Goal: Browse casually

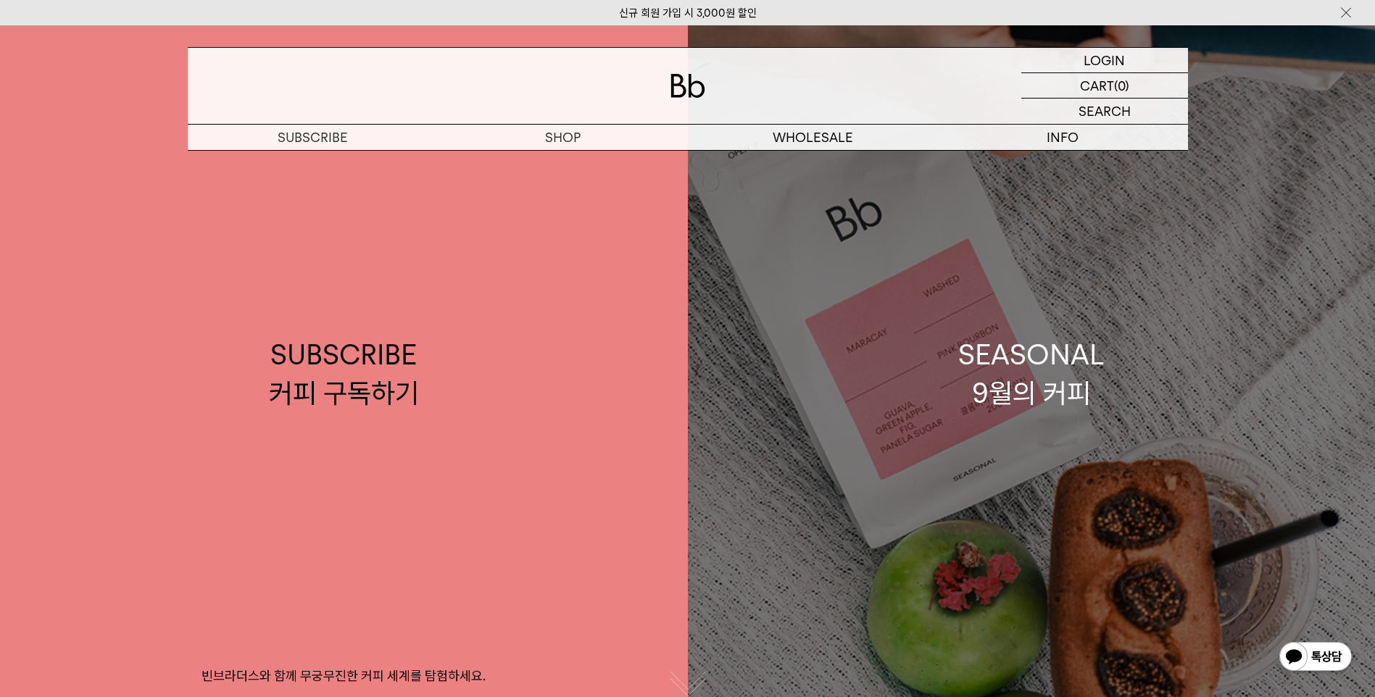
click at [1026, 361] on div "SEASONAL 9월의 커피" at bounding box center [1032, 374] width 146 height 77
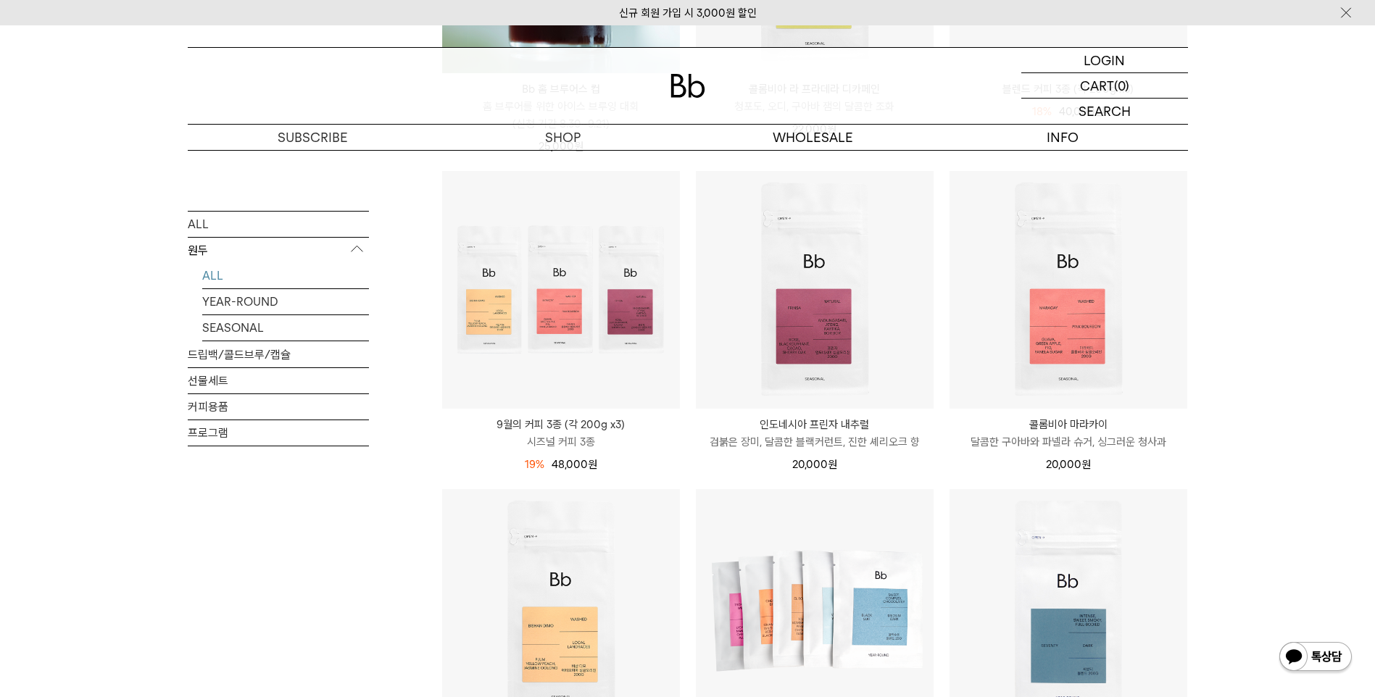
scroll to position [508, 0]
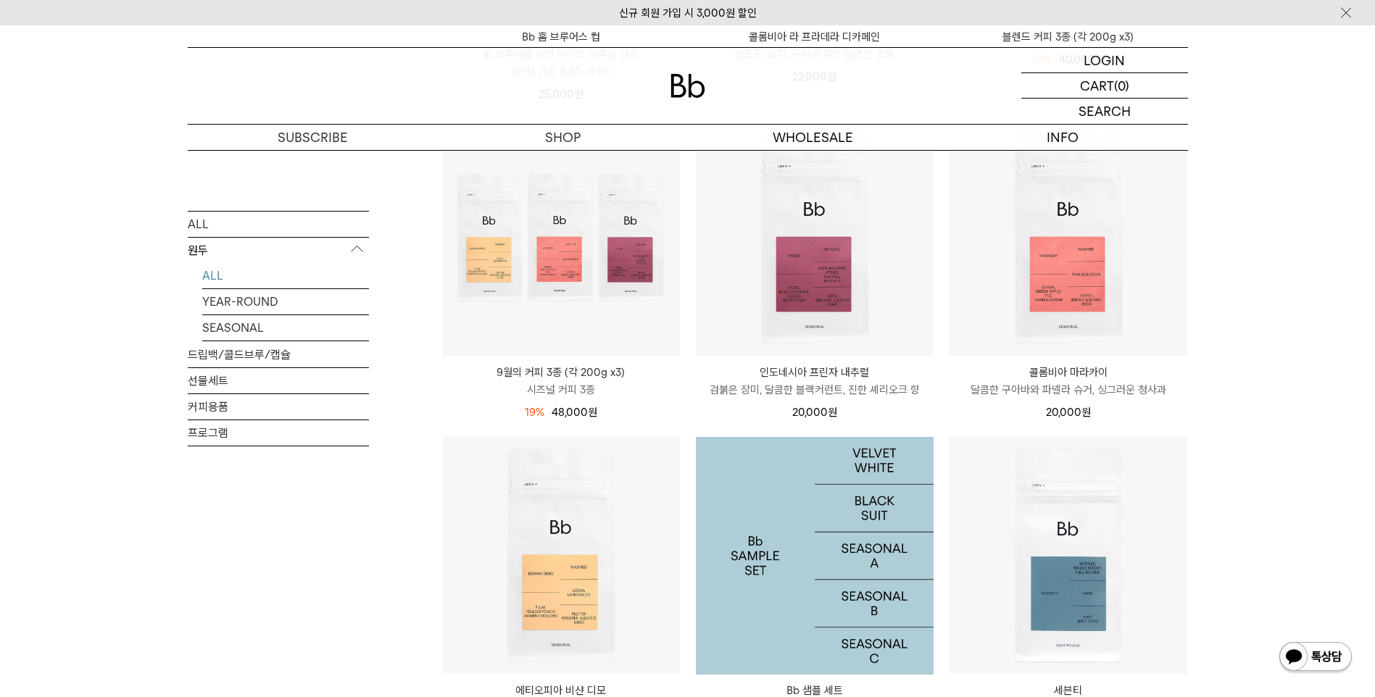
click at [799, 591] on img at bounding box center [815, 556] width 238 height 238
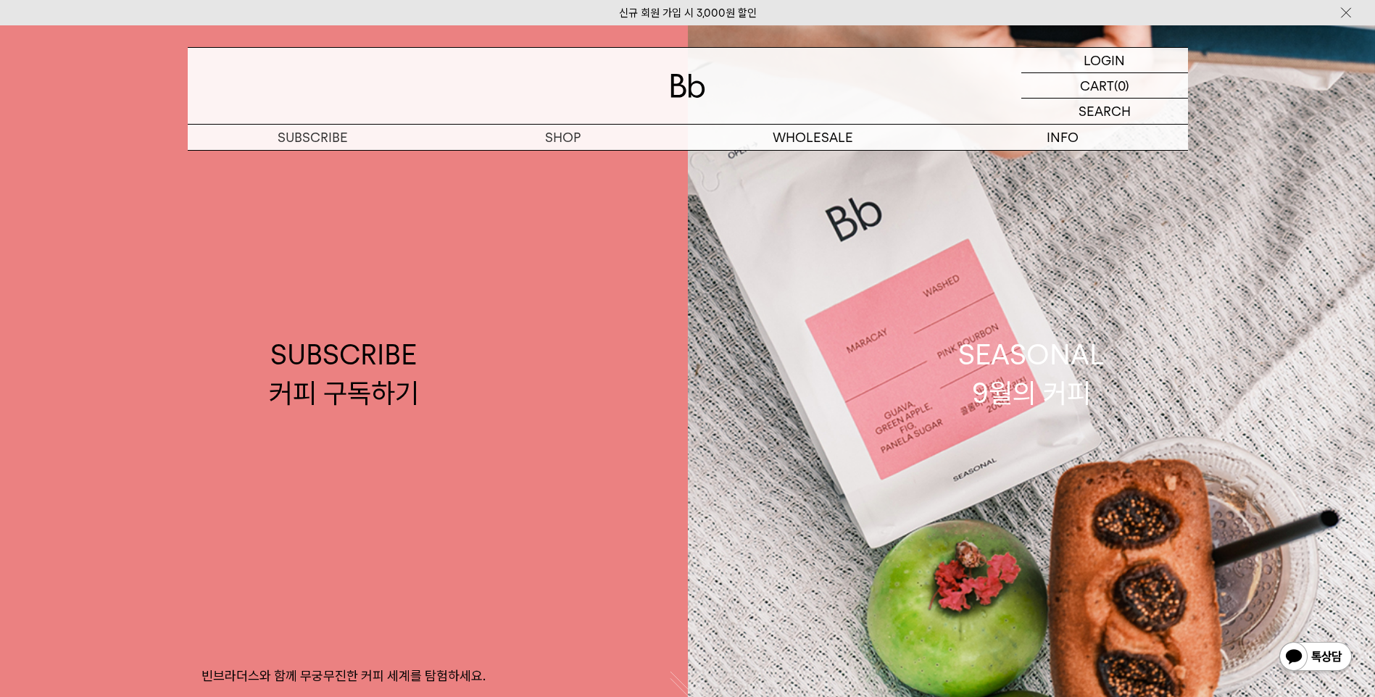
click at [1320, 657] on img at bounding box center [1315, 658] width 75 height 35
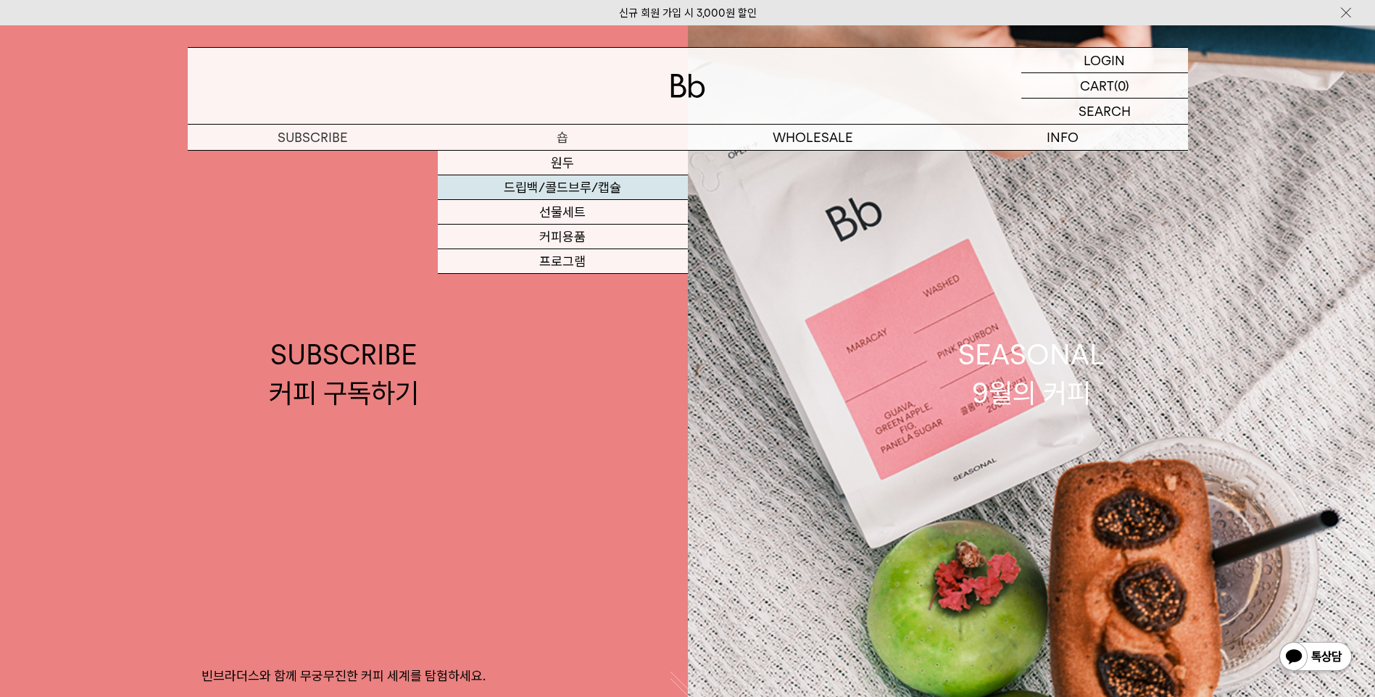
click at [554, 183] on link "드립백/콜드브루/캡슐" at bounding box center [563, 187] width 250 height 25
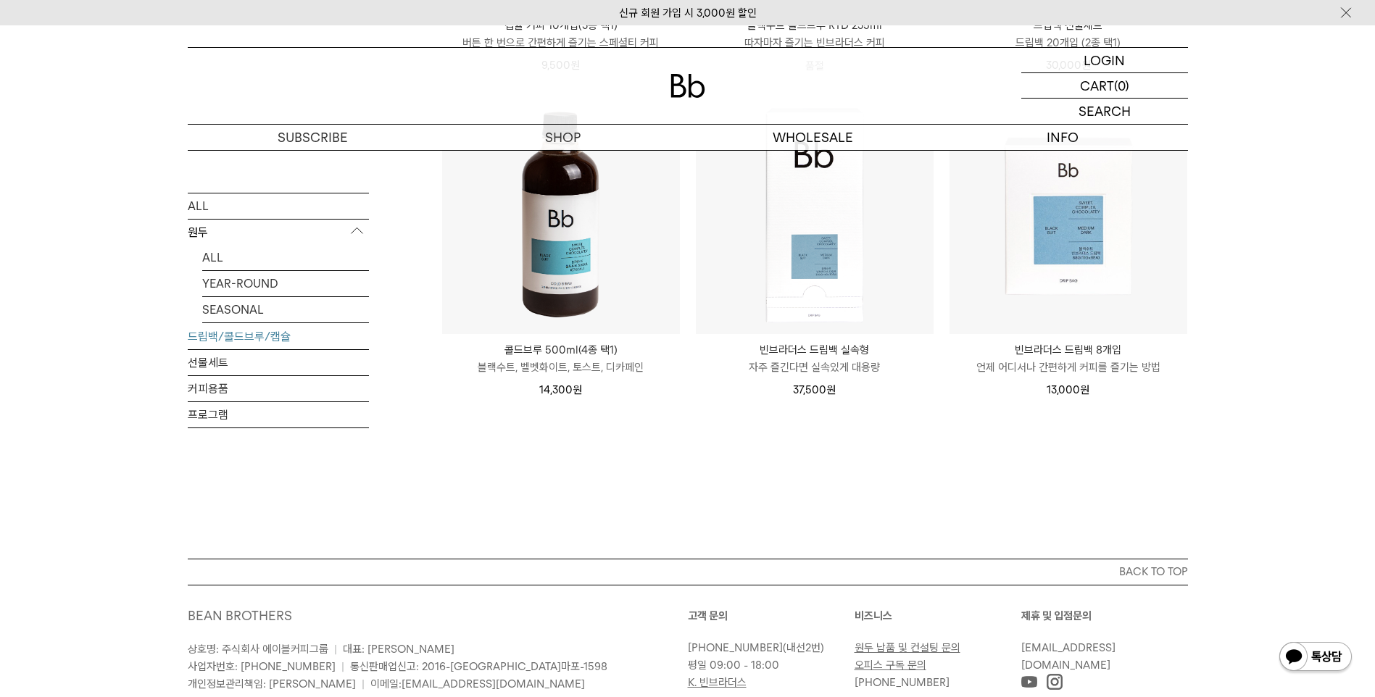
scroll to position [806, 0]
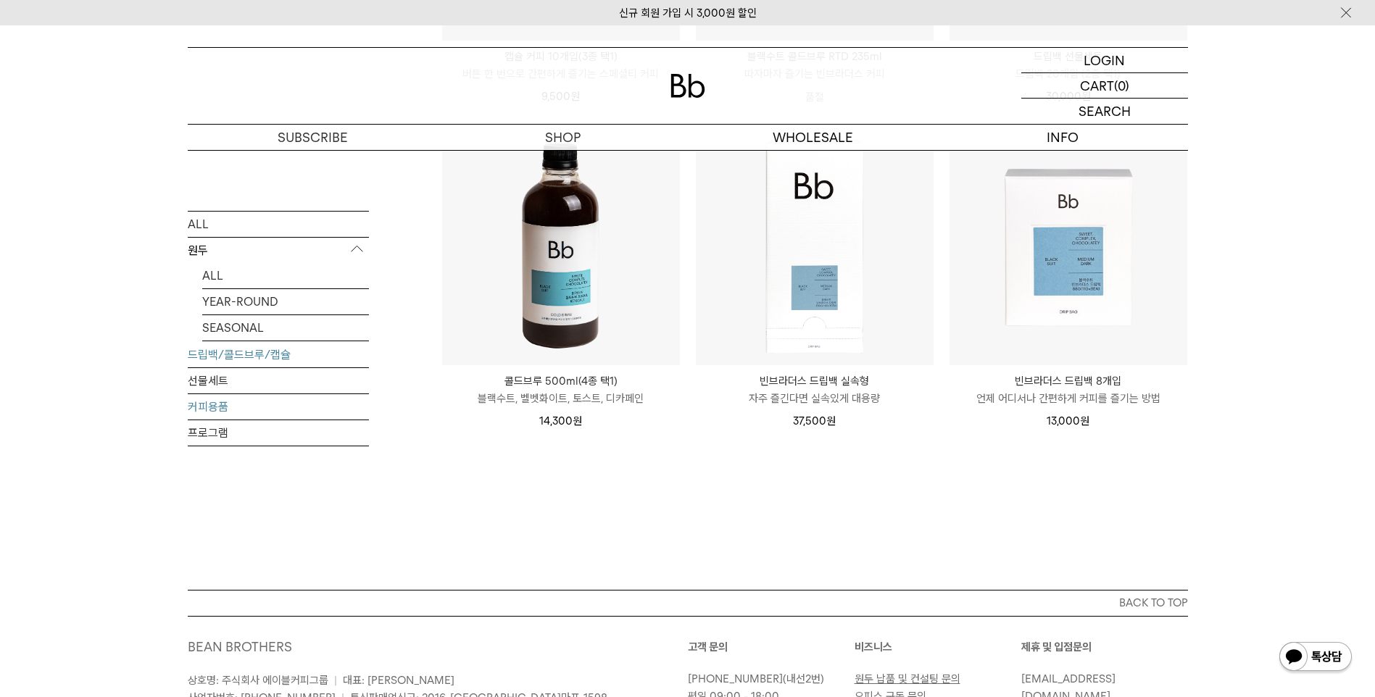
click at [204, 405] on link "커피용품" at bounding box center [278, 406] width 181 height 25
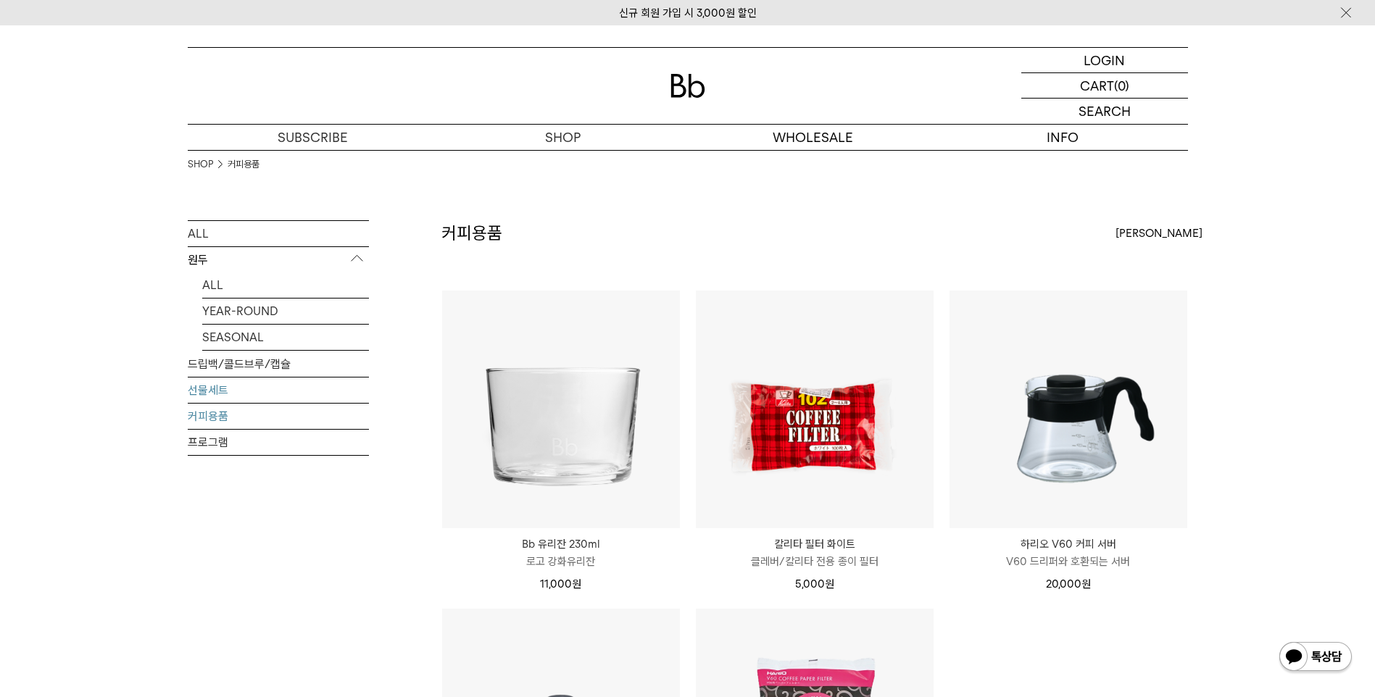
click at [204, 394] on link "선물세트" at bounding box center [278, 390] width 181 height 25
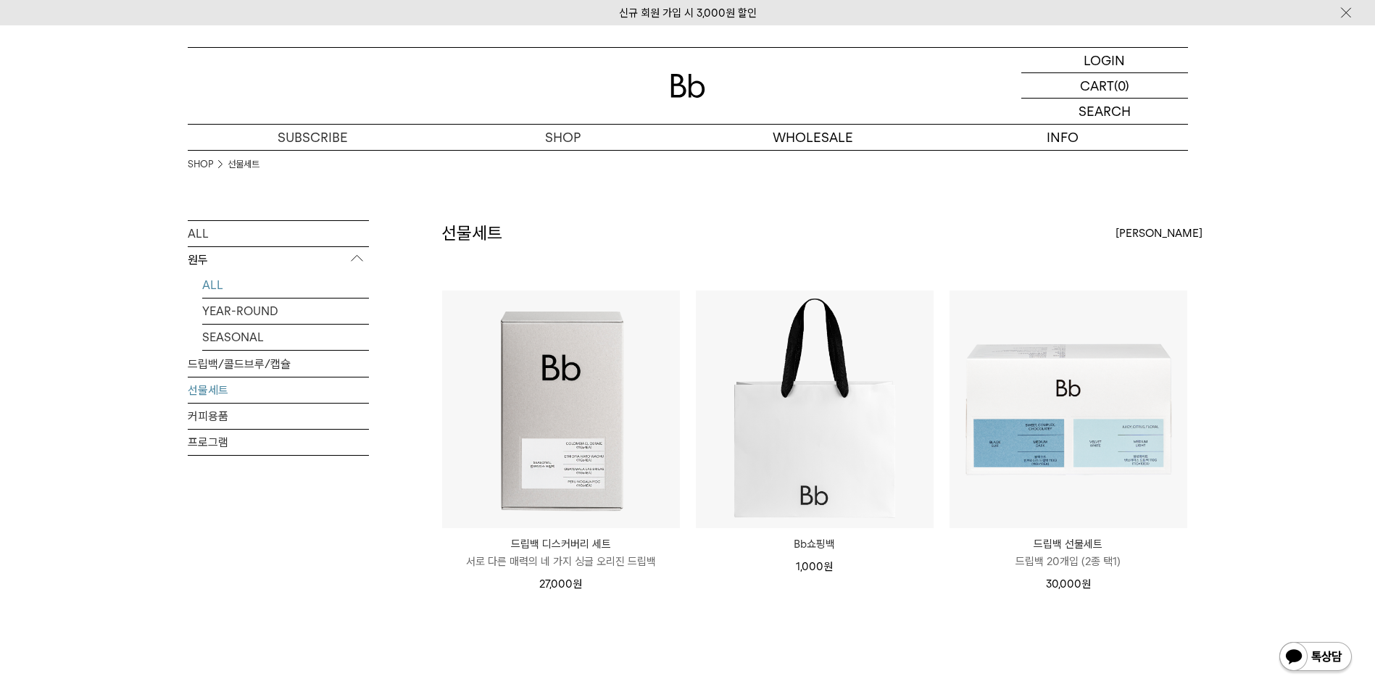
click at [215, 288] on link "ALL" at bounding box center [285, 285] width 167 height 25
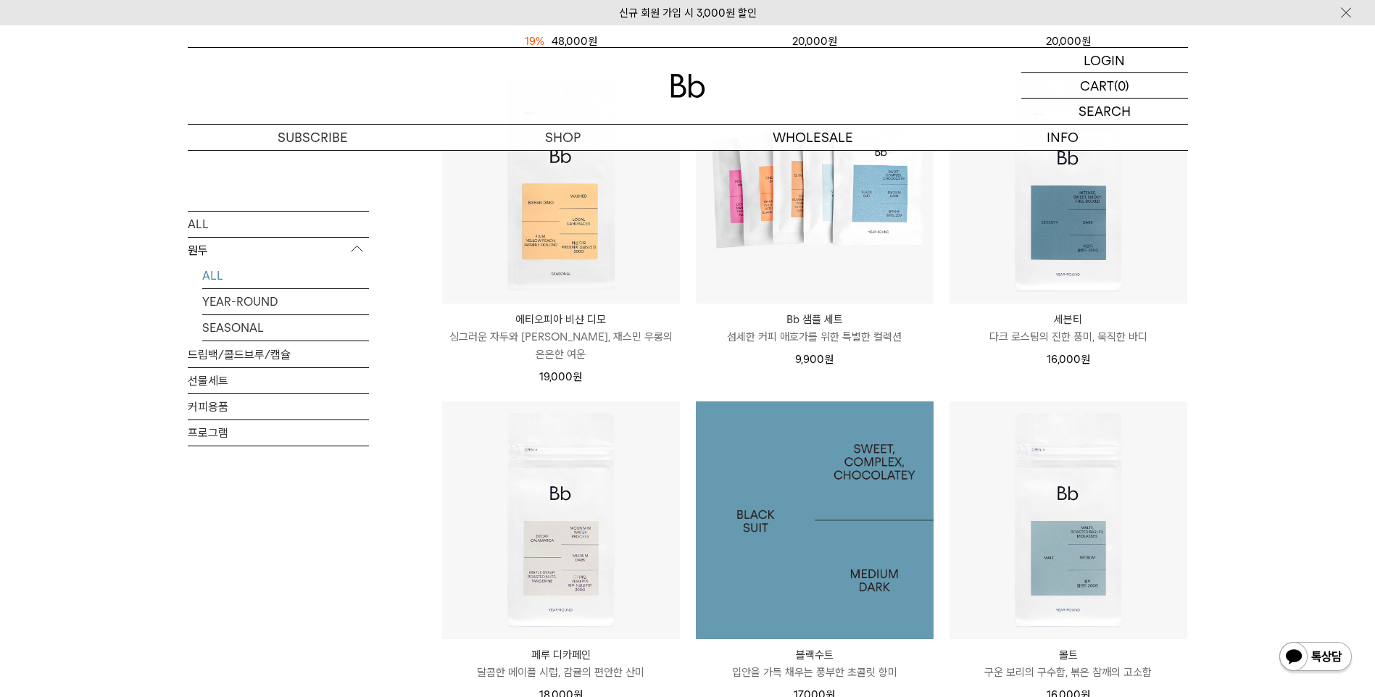
scroll to position [846, 0]
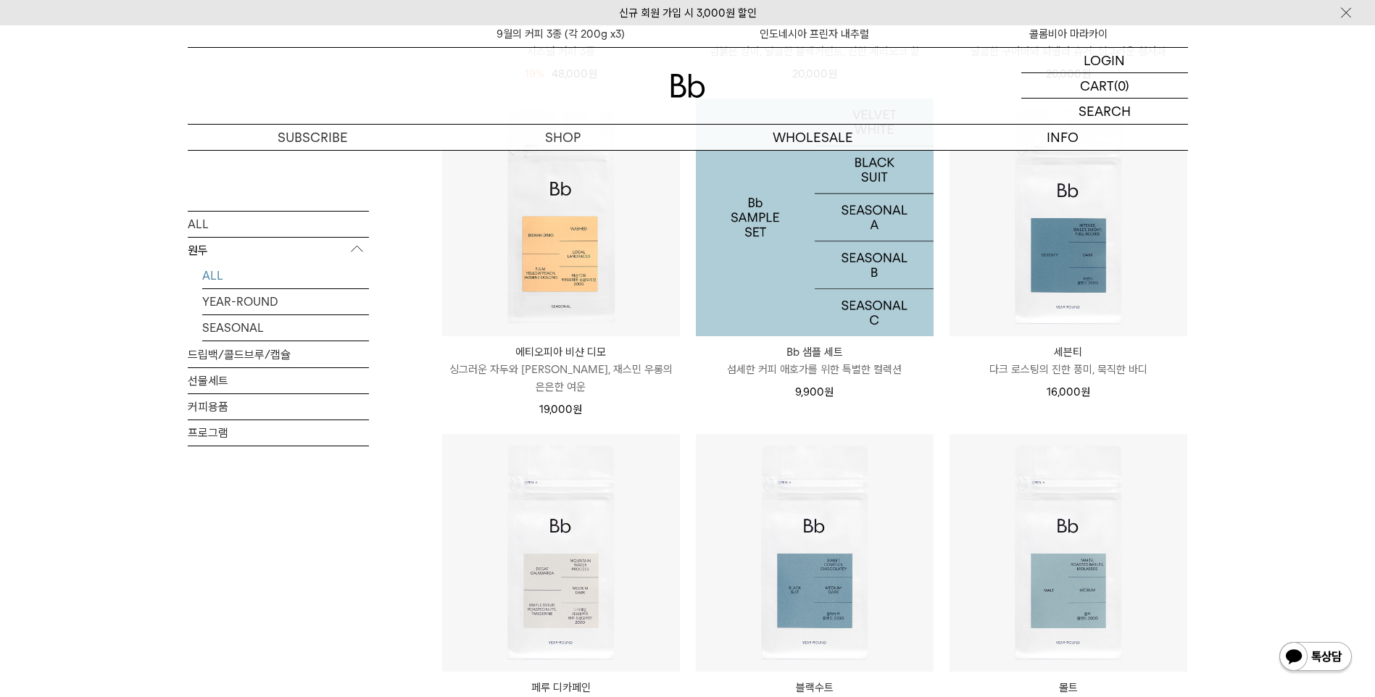
click at [777, 319] on img at bounding box center [815, 218] width 238 height 238
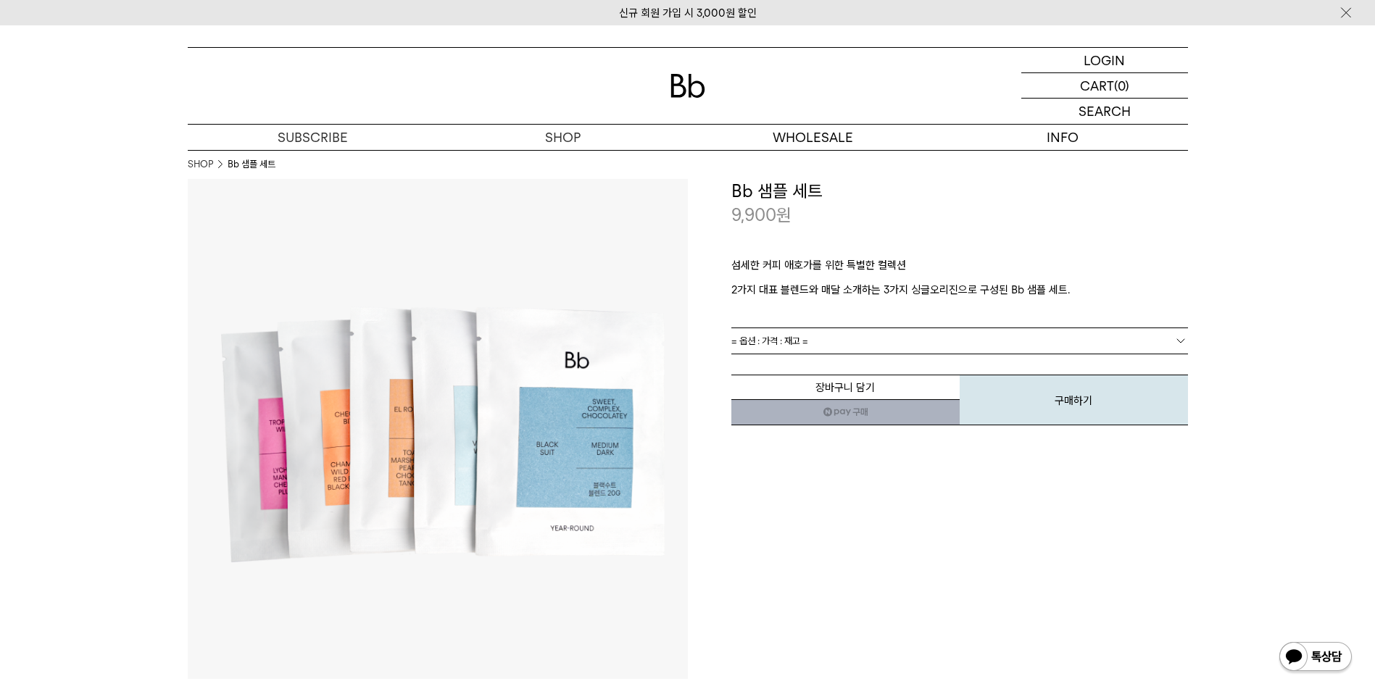
click at [259, 491] on img at bounding box center [438, 429] width 500 height 500
click at [1312, 656] on img at bounding box center [1315, 658] width 75 height 35
click at [898, 624] on div "**********" at bounding box center [938, 429] width 500 height 500
click at [1349, 14] on img at bounding box center [1346, 12] width 15 height 15
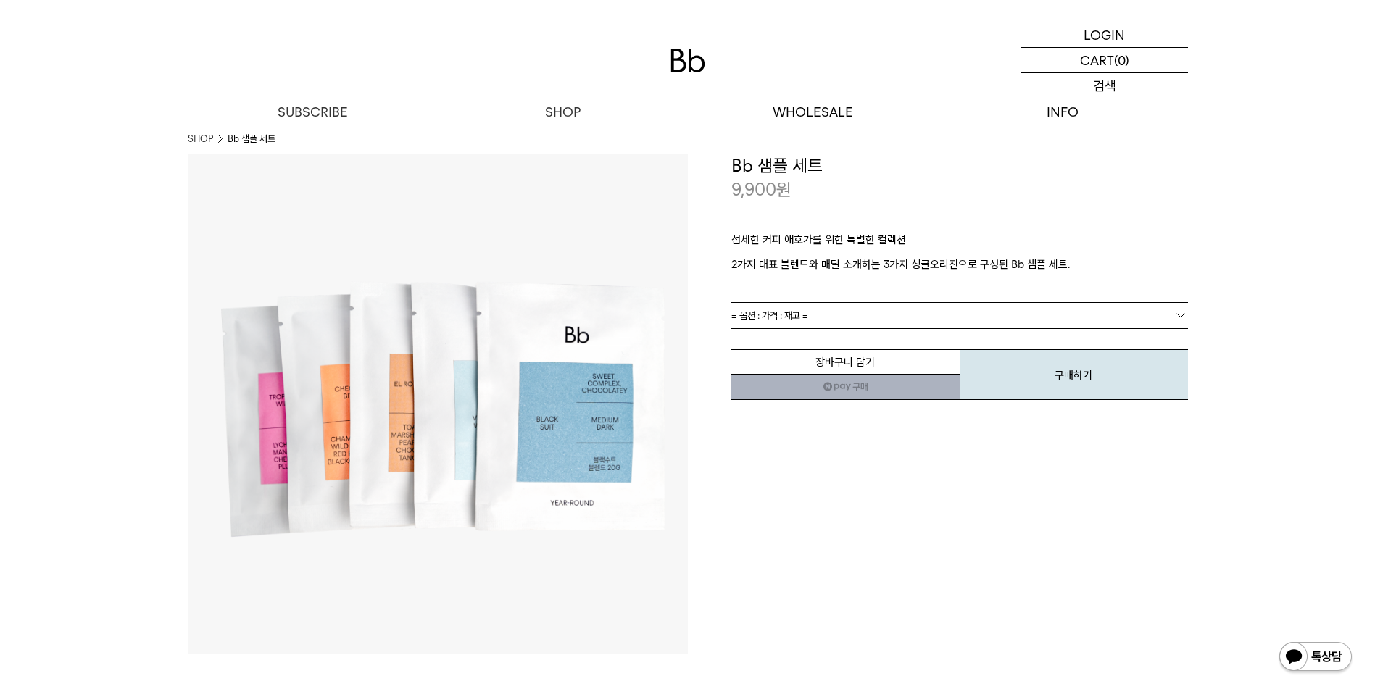
click at [1093, 83] on p "검색" at bounding box center [1104, 85] width 23 height 25
click at [685, 61] on img at bounding box center [688, 61] width 35 height 24
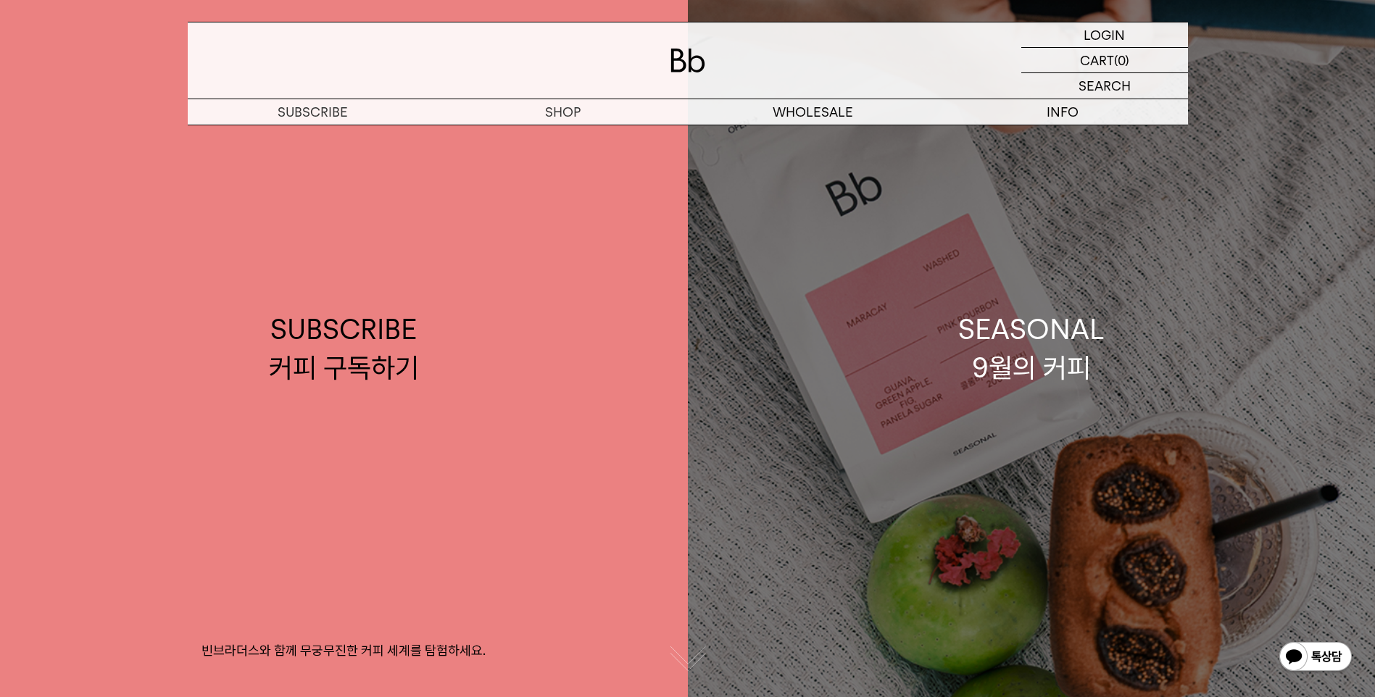
click at [1021, 361] on div "SEASONAL 9월의 커피" at bounding box center [1032, 348] width 146 height 77
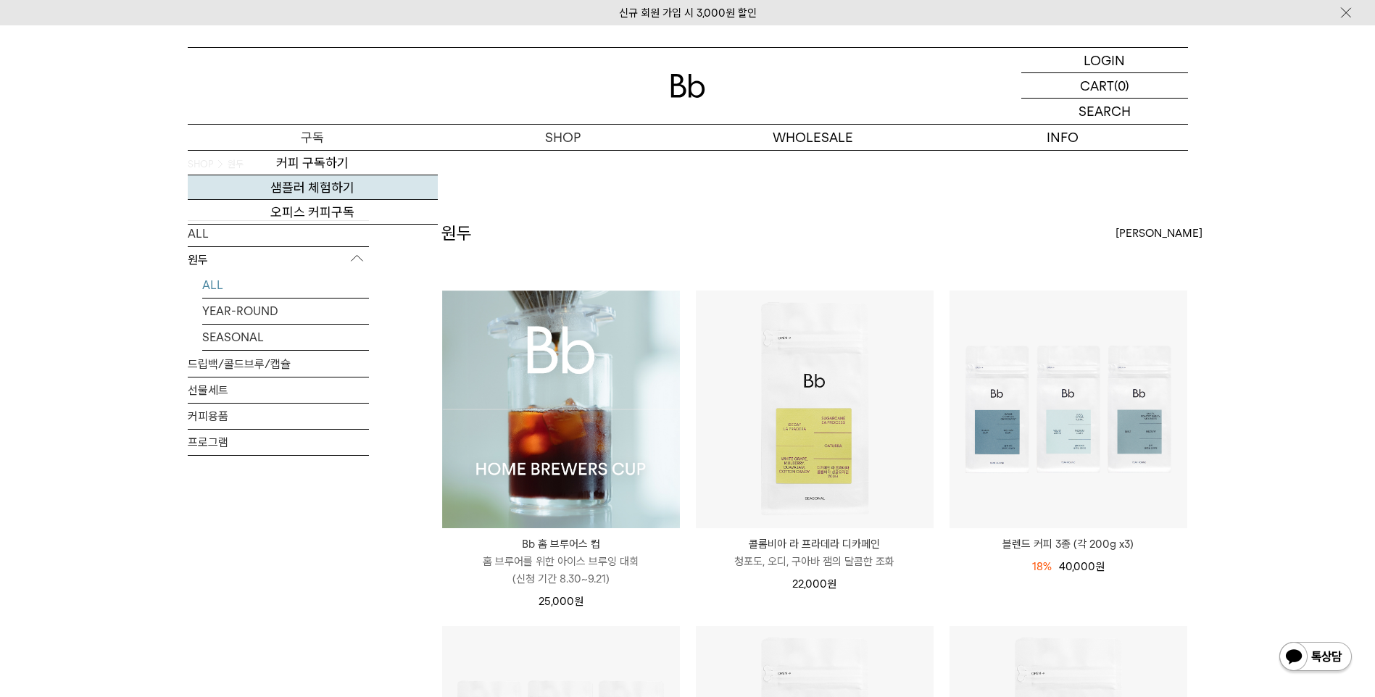
click at [295, 186] on link "샘플러 체험하기" at bounding box center [313, 187] width 250 height 25
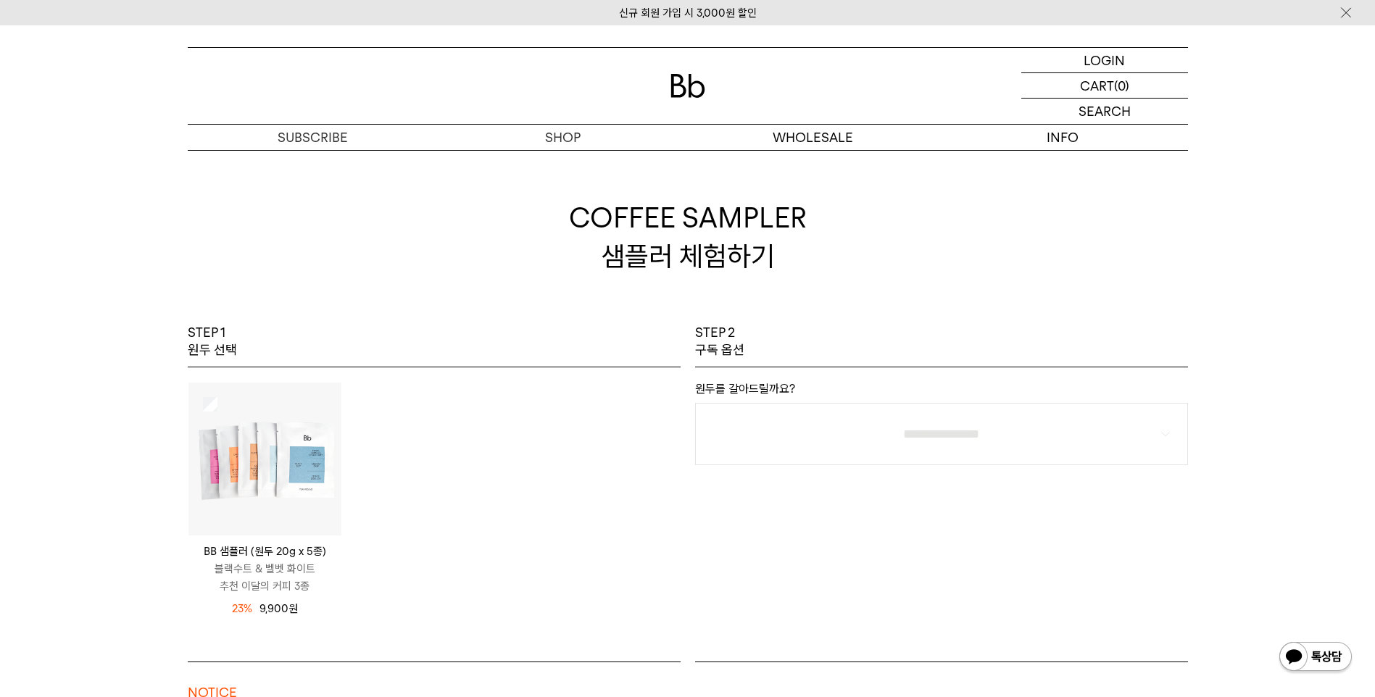
click at [687, 97] on img at bounding box center [688, 86] width 35 height 24
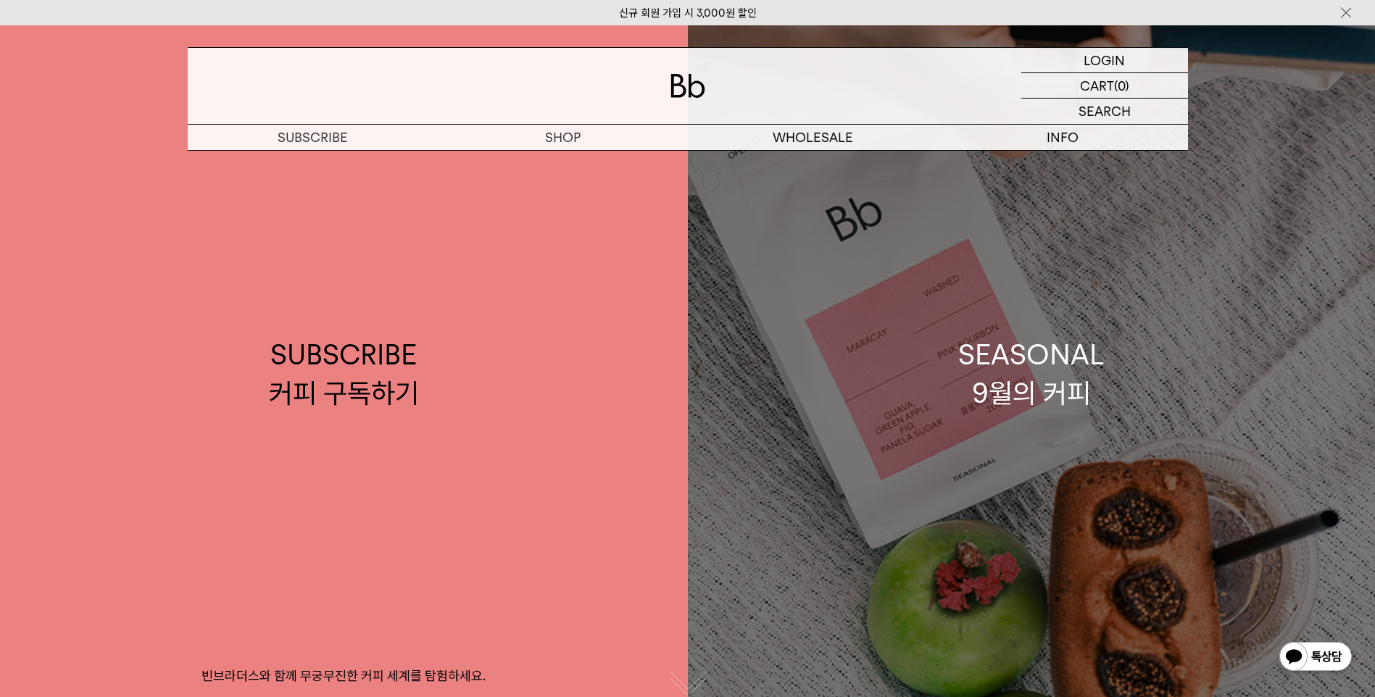
click at [1022, 400] on div "SEASONAL 9월의 커피" at bounding box center [1032, 374] width 146 height 77
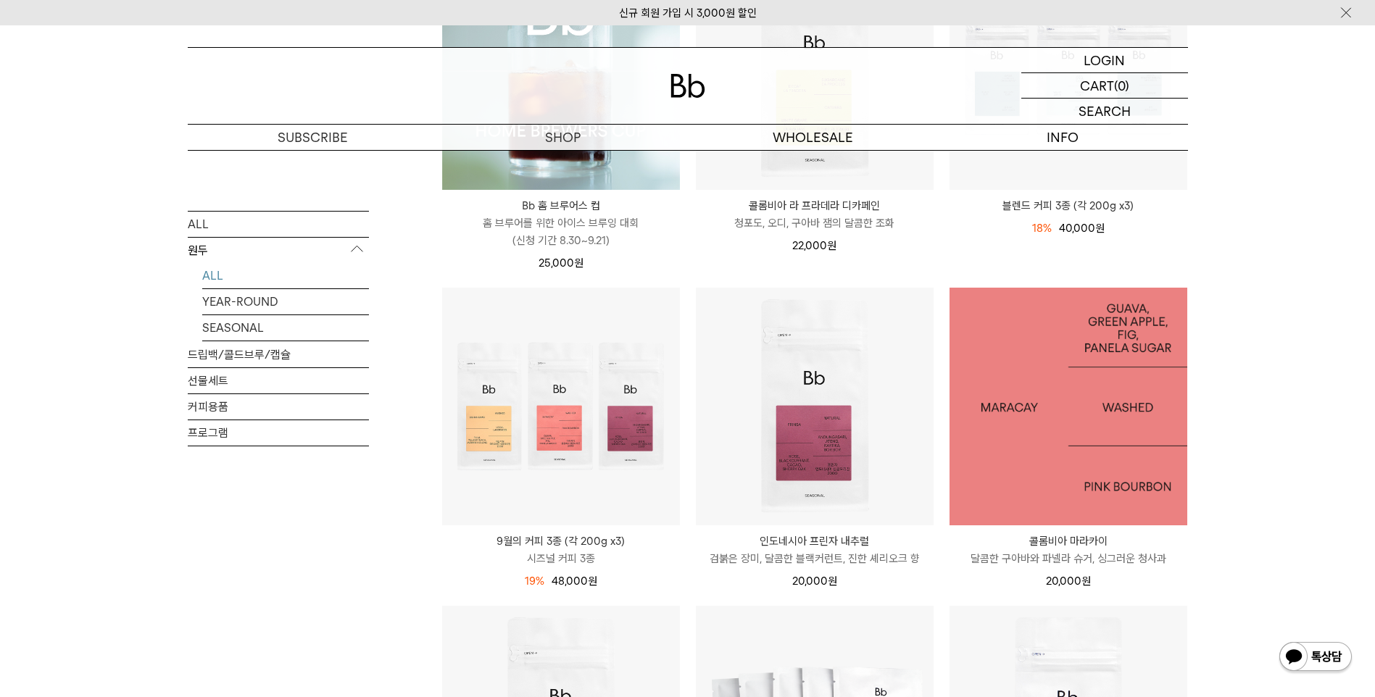
scroll to position [508, 0]
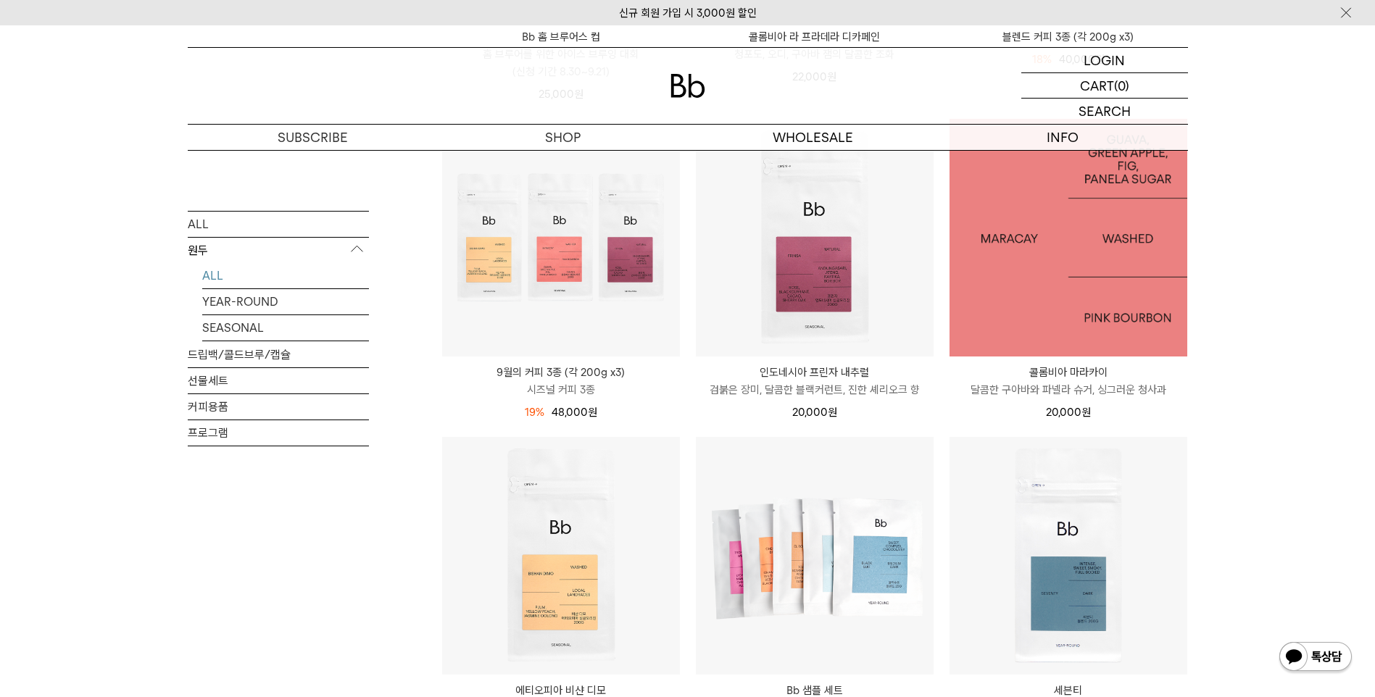
click at [1038, 312] on img at bounding box center [1069, 238] width 238 height 238
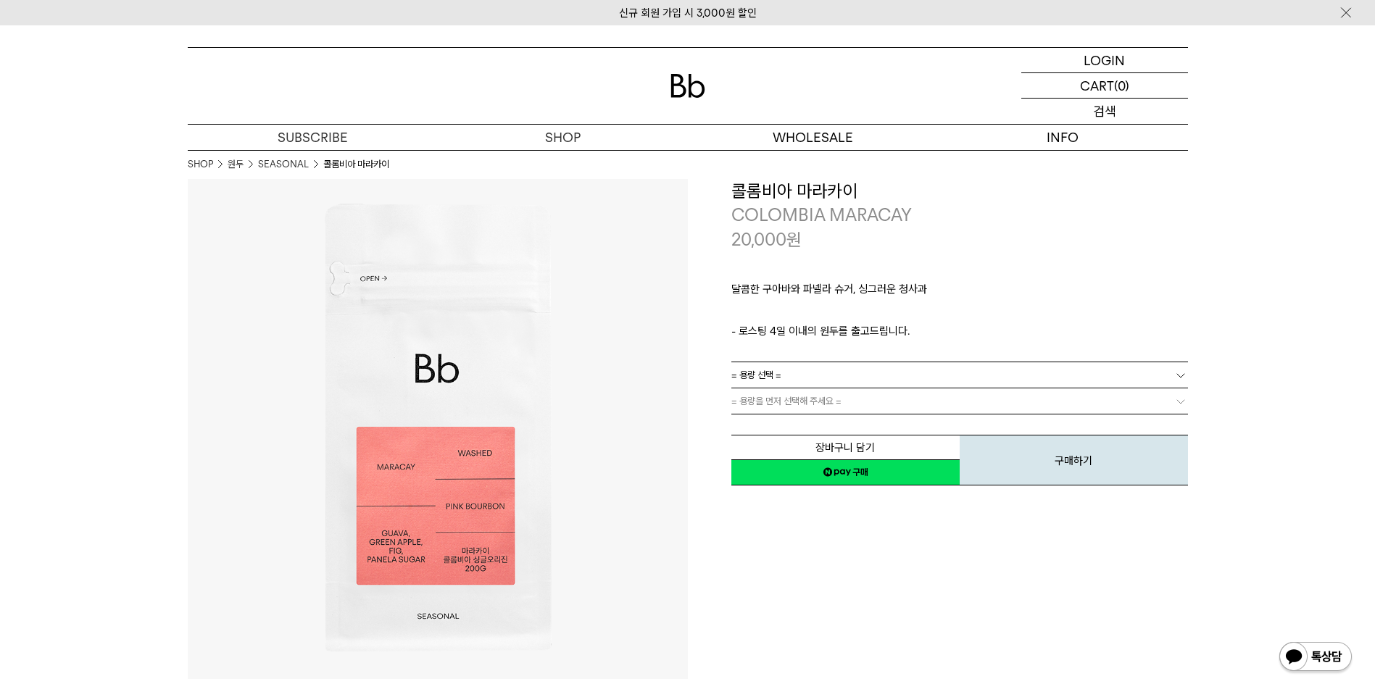
click at [1081, 107] on div "SEARCH 검색" at bounding box center [1105, 111] width 167 height 25
click at [1117, 115] on input "text" at bounding box center [1105, 111] width 167 height 25
click at [672, 94] on img at bounding box center [688, 86] width 35 height 24
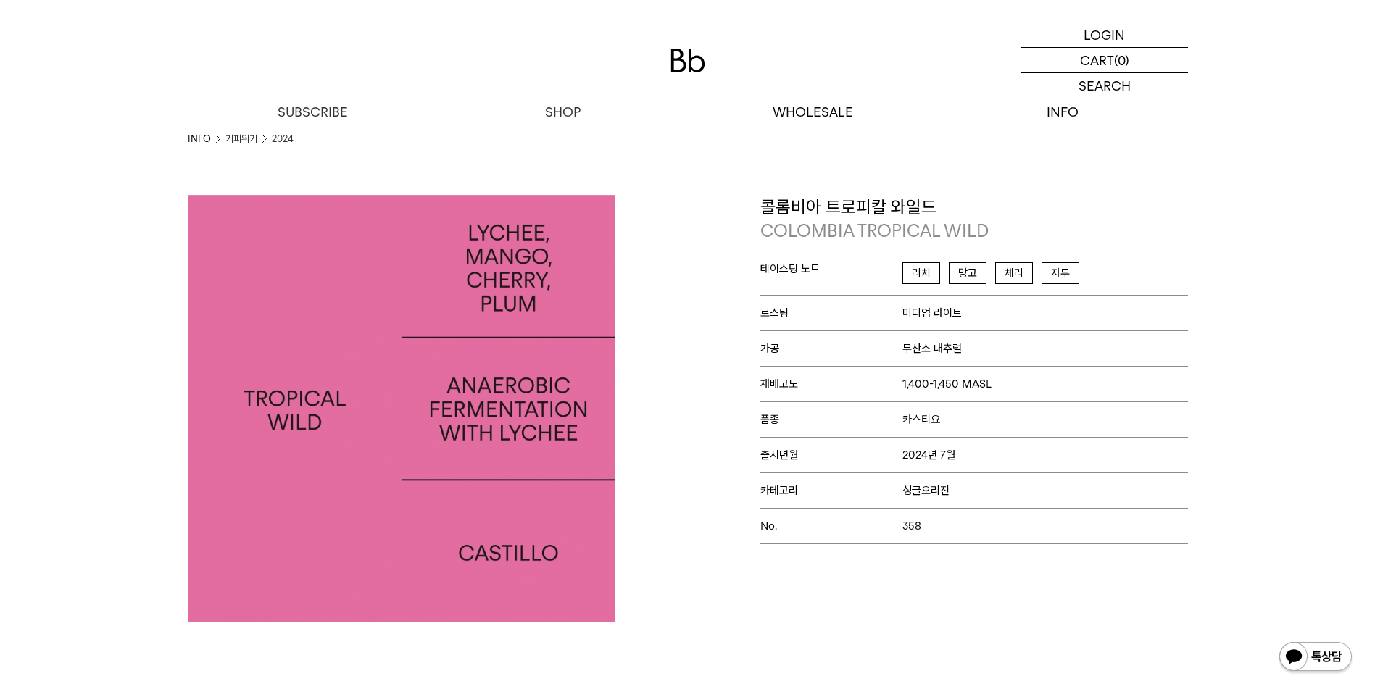
click at [969, 278] on span "망고" at bounding box center [968, 273] width 38 height 22
click at [969, 274] on span "망고" at bounding box center [968, 273] width 38 height 22
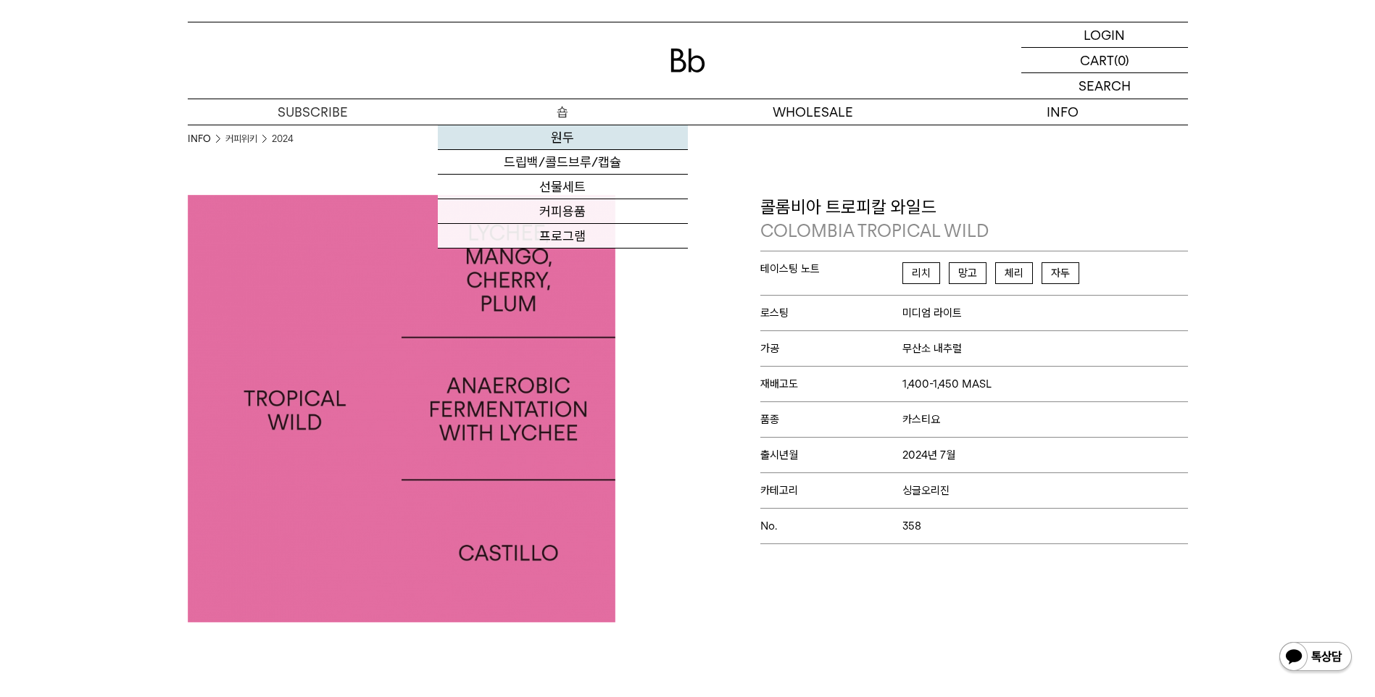
click at [560, 140] on link "원두" at bounding box center [563, 137] width 250 height 25
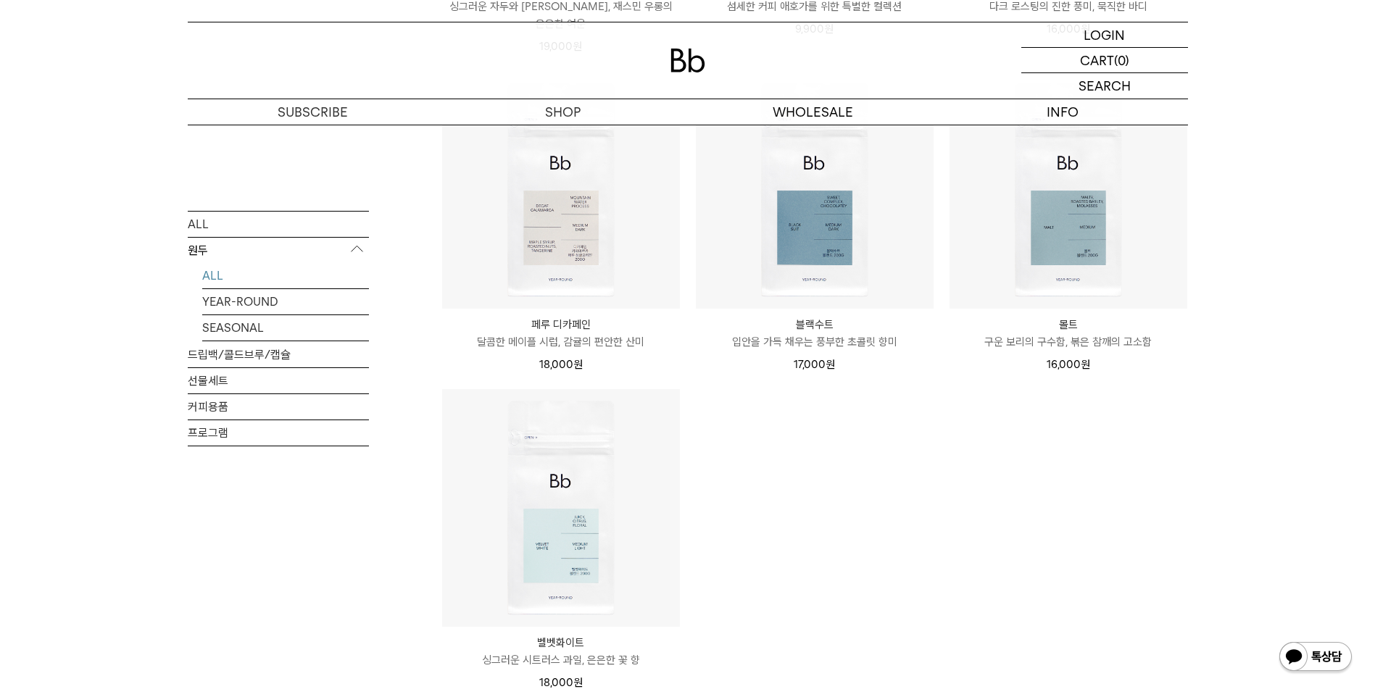
scroll to position [1523, 0]
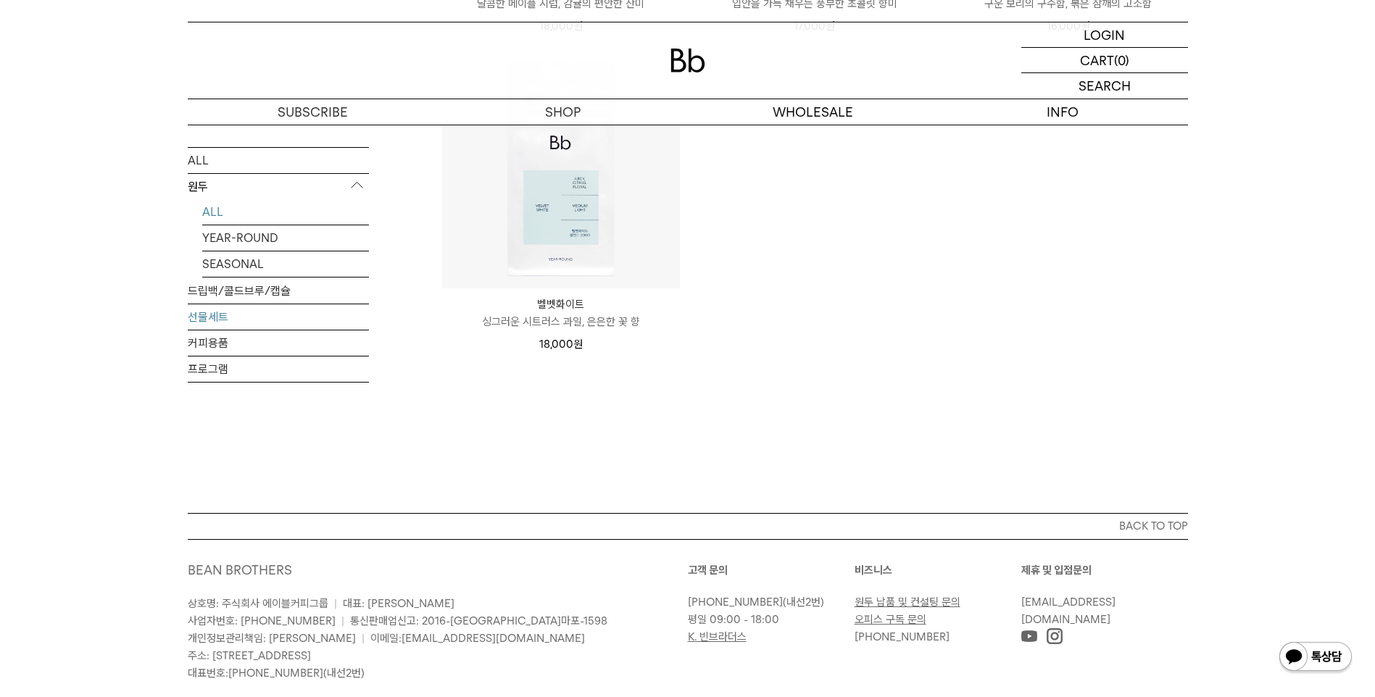
click at [262, 305] on link "선물세트" at bounding box center [278, 317] width 181 height 25
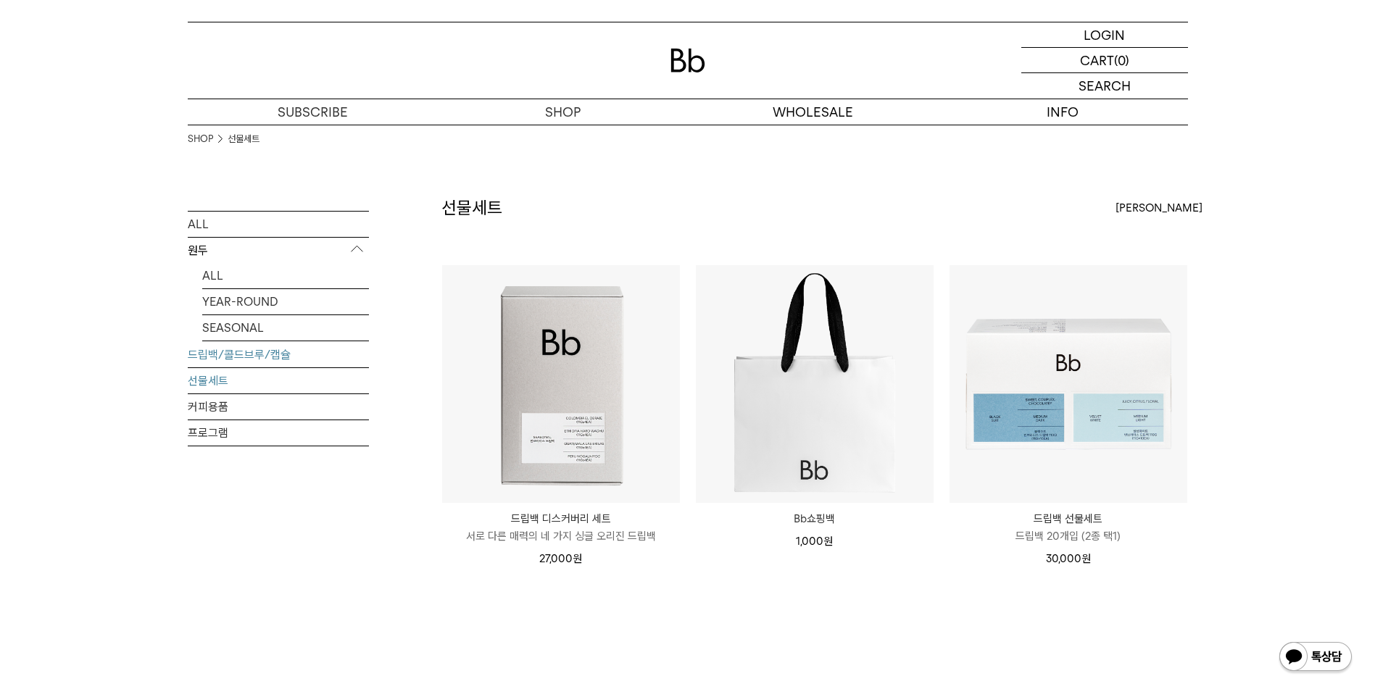
click at [286, 355] on link "드립백/콜드브루/캡슐" at bounding box center [278, 353] width 181 height 25
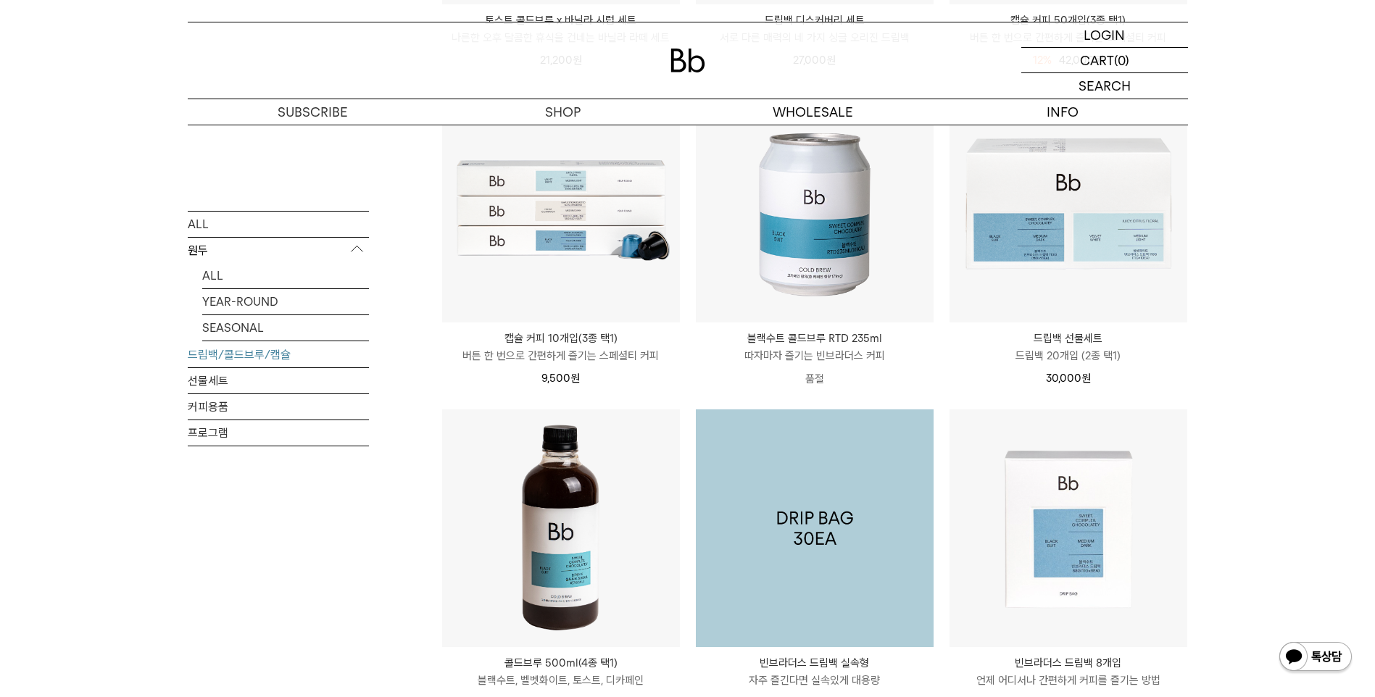
scroll to position [273, 0]
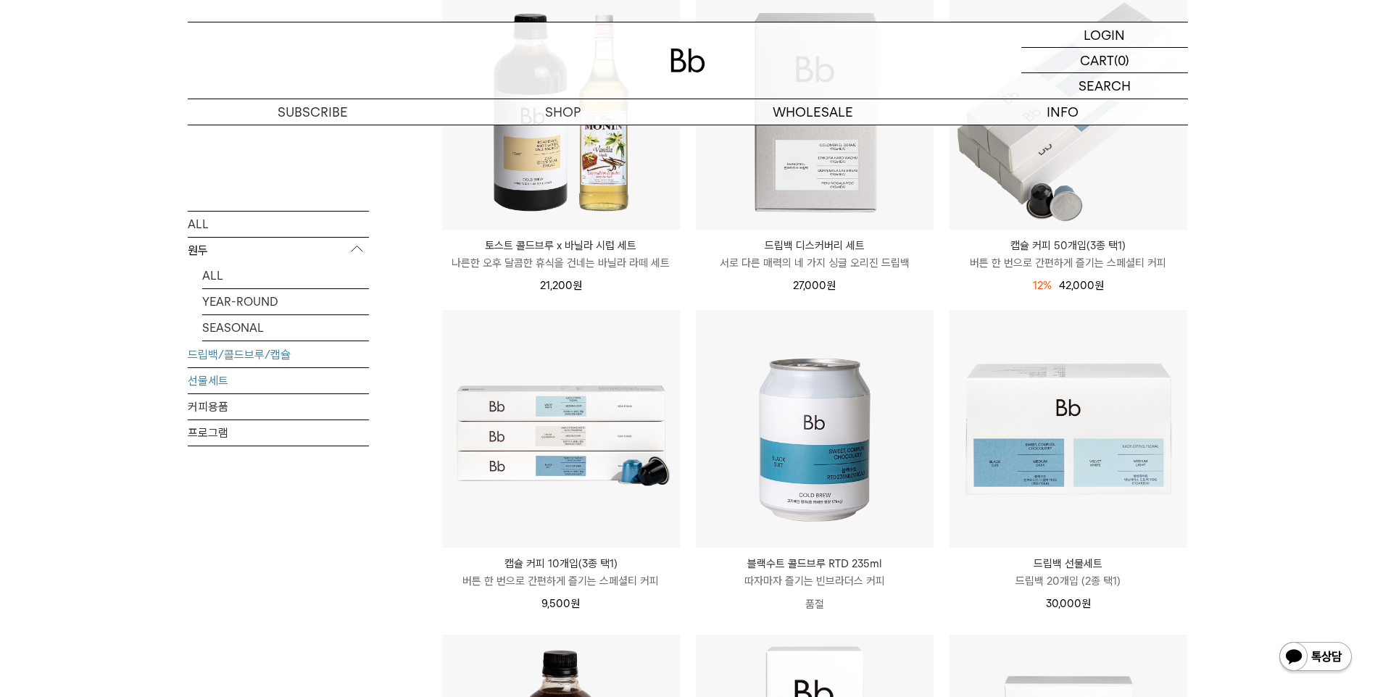
click at [215, 381] on link "선물세트" at bounding box center [278, 380] width 181 height 25
